Goal: Find specific page/section: Find specific page/section

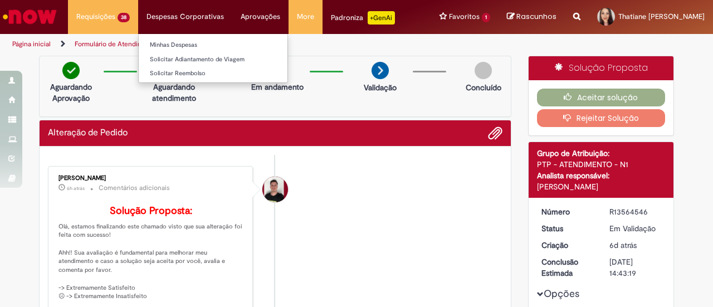
scroll to position [112, 0]
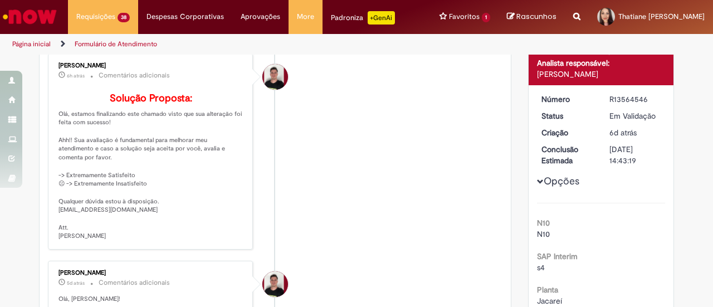
click at [37, 14] on img "Ir para a Homepage" at bounding box center [29, 17] width 57 height 22
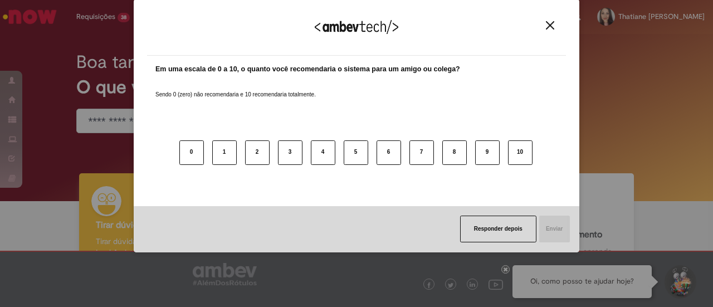
click at [550, 20] on div "Agradecemos seu feedback!" at bounding box center [356, 33] width 419 height 43
click at [554, 21] on button "Close" at bounding box center [549, 25] width 15 height 9
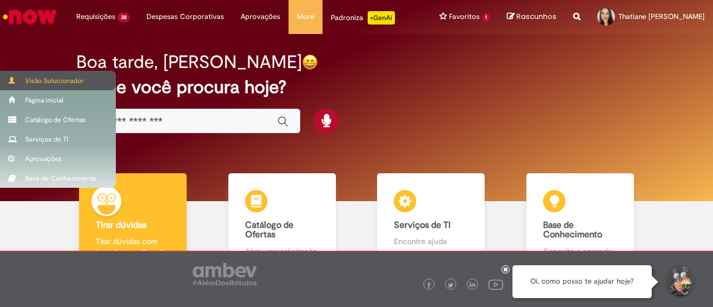
click at [22, 79] on div "Visão Solucionador" at bounding box center [58, 80] width 116 height 19
